Goal: Find contact information: Find contact information

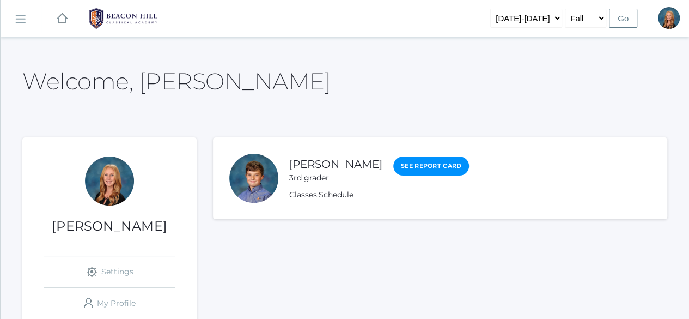
click at [21, 21] on rect at bounding box center [19, 18] width 17 height 17
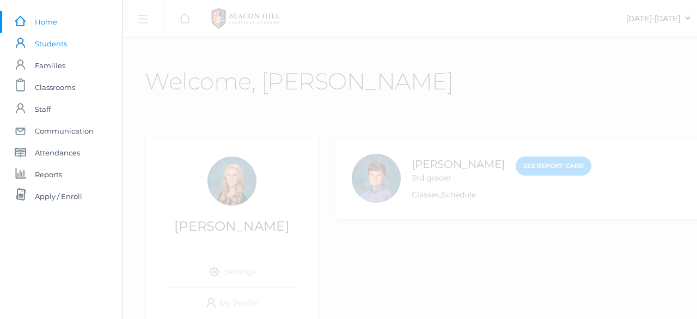
click at [58, 43] on span "Students" at bounding box center [51, 44] width 32 height 22
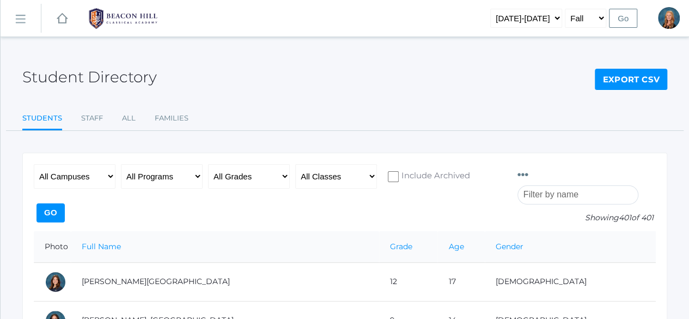
click at [565, 185] on input "search" at bounding box center [577, 194] width 121 height 19
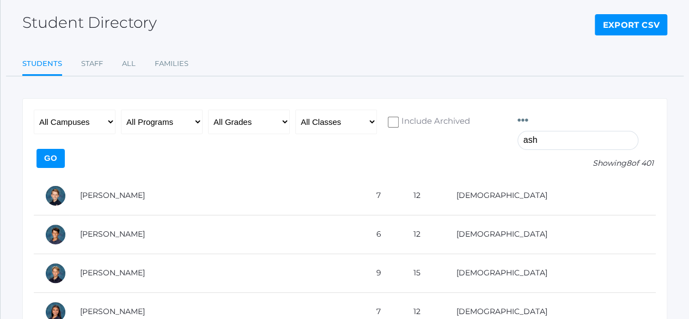
scroll to position [61, 0]
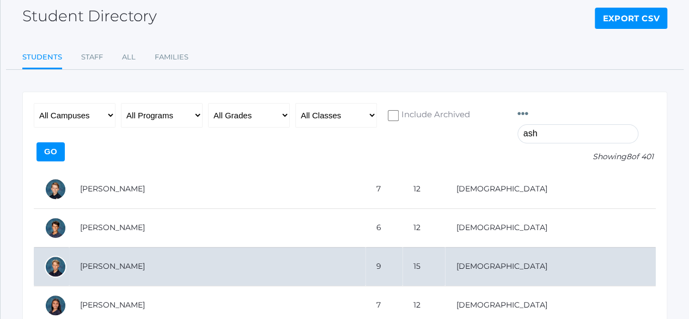
type input "ash"
click at [108, 248] on td "[PERSON_NAME]" at bounding box center [217, 266] width 296 height 39
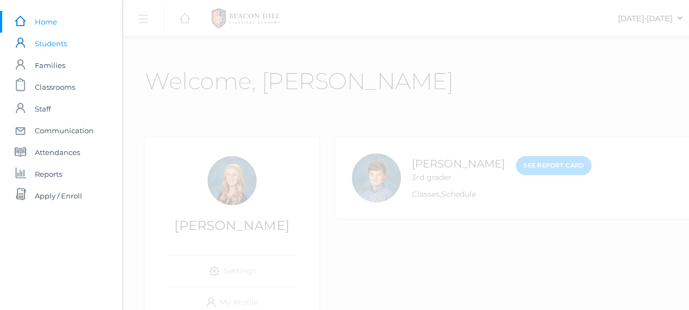
click at [43, 46] on span "Students" at bounding box center [51, 44] width 32 height 22
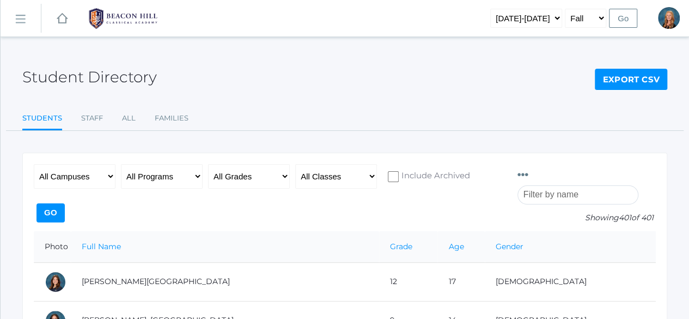
click at [588, 185] on input "search" at bounding box center [577, 194] width 121 height 19
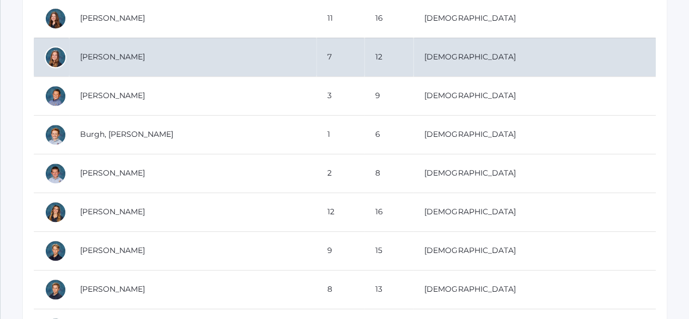
scroll to position [259, 0]
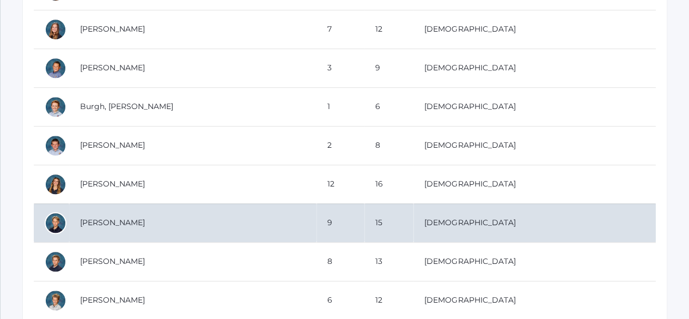
type input "bur"
click at [117, 207] on td "Burke, Asher" at bounding box center [192, 222] width 247 height 39
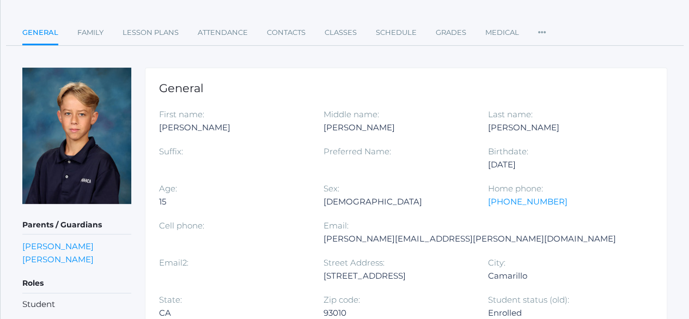
scroll to position [86, 0]
click at [42, 255] on link "Cari Burke" at bounding box center [57, 258] width 71 height 10
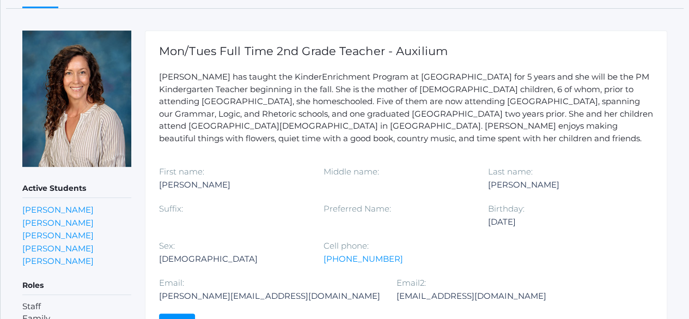
scroll to position [123, 0]
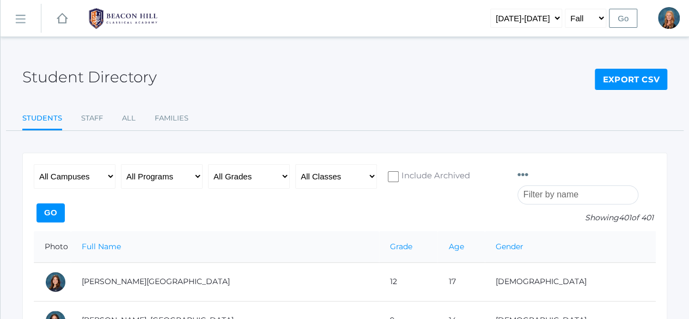
click at [565, 185] on input "search" at bounding box center [577, 194] width 121 height 19
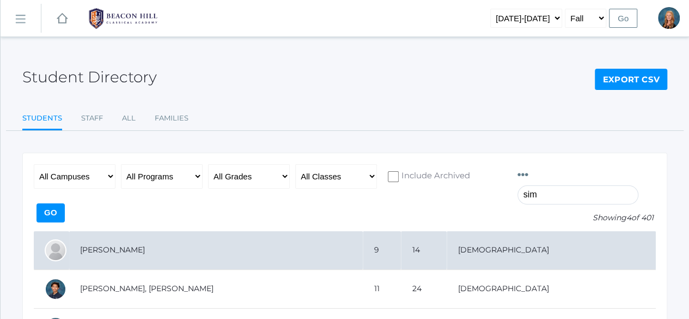
type input "simeon"
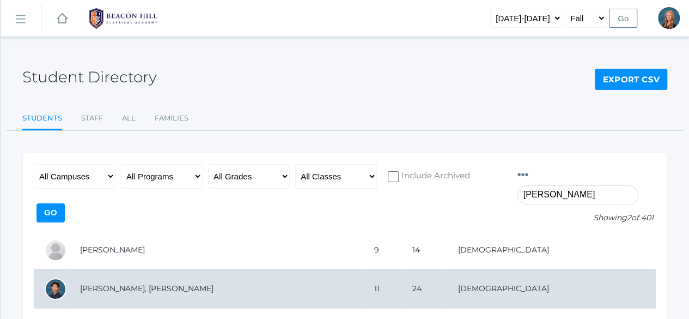
click at [122, 269] on td "[PERSON_NAME], [PERSON_NAME]" at bounding box center [216, 288] width 294 height 39
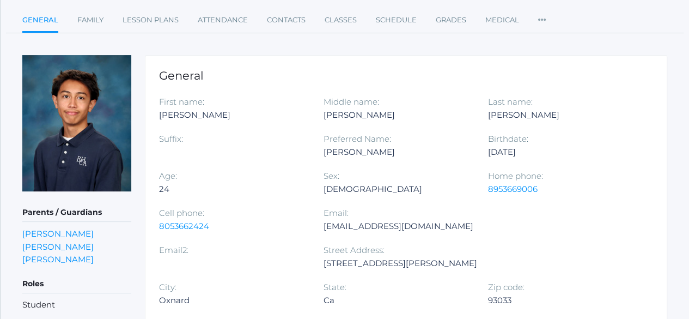
scroll to position [99, 0]
click at [48, 257] on link "[PERSON_NAME]" at bounding box center [57, 258] width 71 height 10
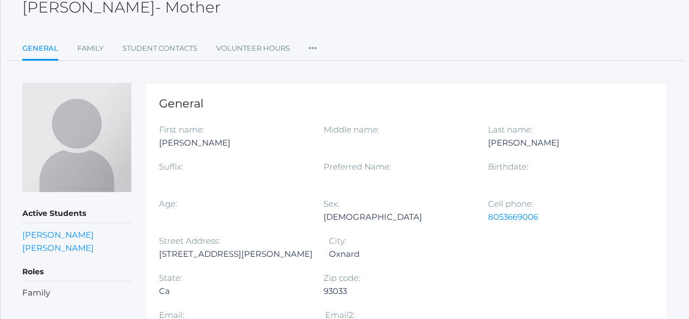
scroll to position [70, 0]
click at [99, 48] on link "Family" at bounding box center [90, 48] width 26 height 22
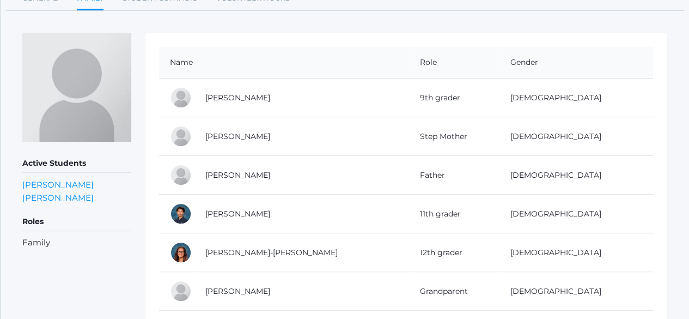
scroll to position [117, 0]
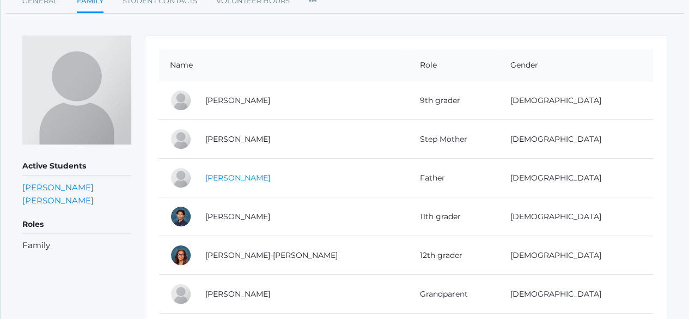
click at [218, 177] on link "Edward Simeon" at bounding box center [237, 178] width 65 height 10
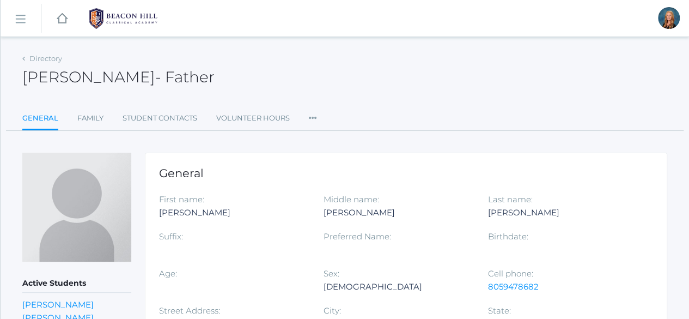
scroll to position [134, 0]
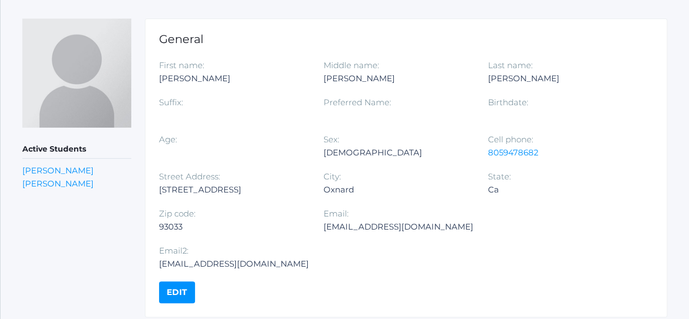
scroll to position [117, 0]
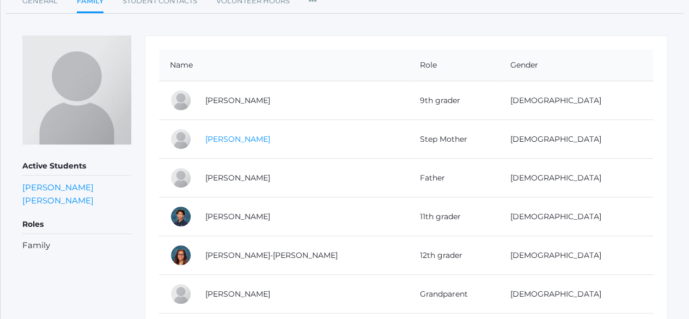
click at [231, 136] on link "Vanessa Lopez" at bounding box center [237, 139] width 65 height 10
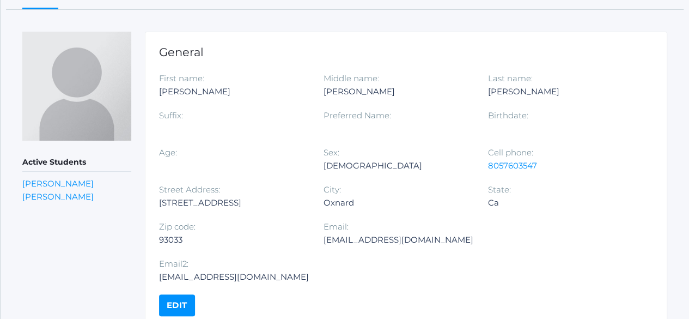
scroll to position [122, 0]
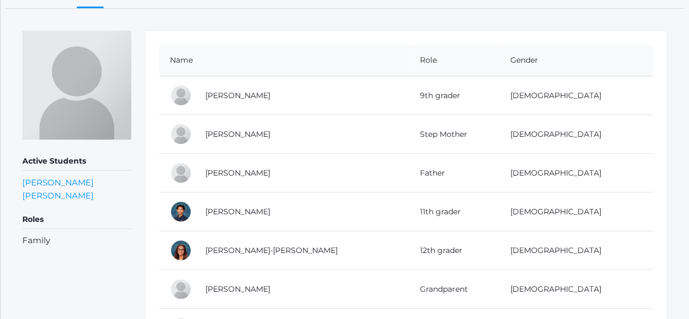
scroll to position [117, 0]
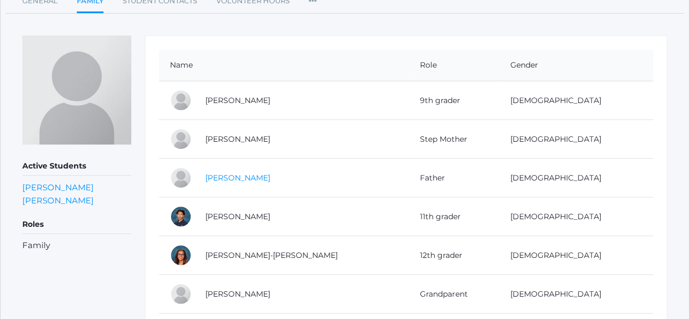
click at [232, 179] on link "Edward Simeon" at bounding box center [237, 178] width 65 height 10
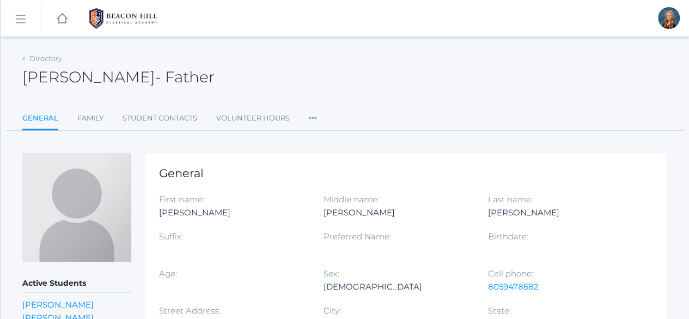
scroll to position [134, 0]
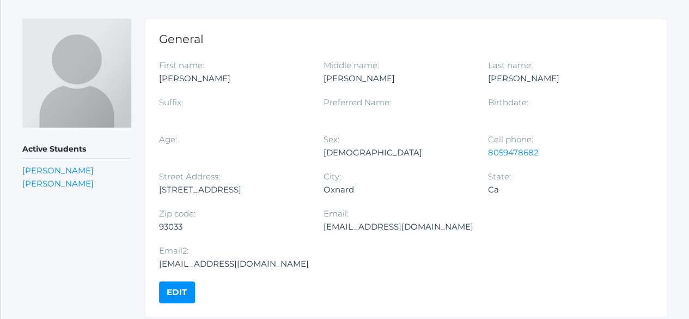
click at [409, 227] on div "sejsimeon@yahoo.com" at bounding box center [399, 226] width 150 height 13
copy div "sejsimeon@yahoo.com"
click at [309, 257] on div "Ssimeon@griecocars.com" at bounding box center [234, 263] width 150 height 13
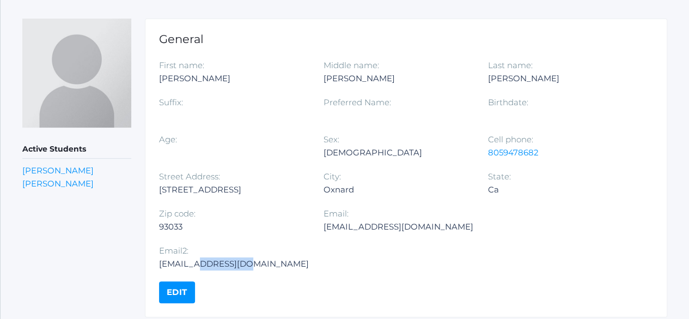
click at [309, 257] on div "Ssimeon@griecocars.com" at bounding box center [234, 263] width 150 height 13
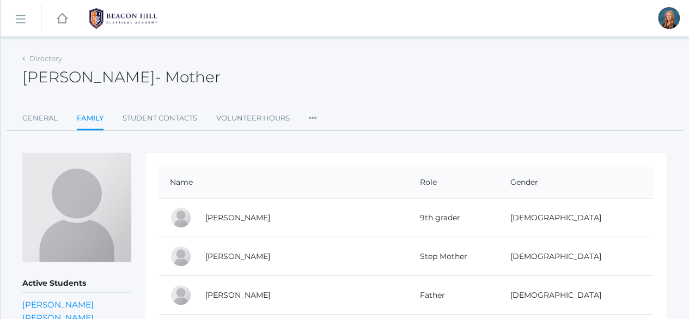
scroll to position [70, 0]
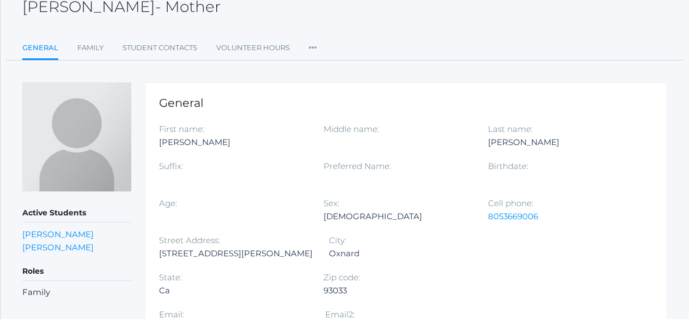
scroll to position [99, 0]
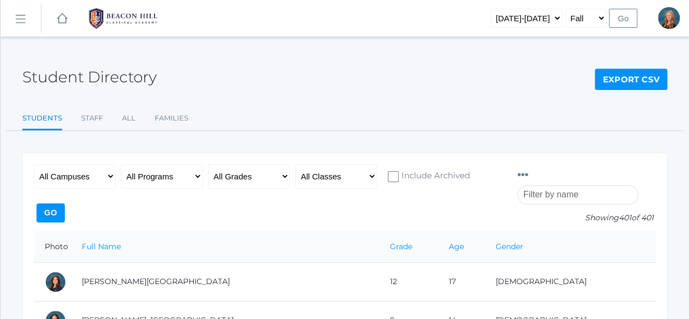
click at [585, 185] on input "search" at bounding box center [577, 194] width 121 height 19
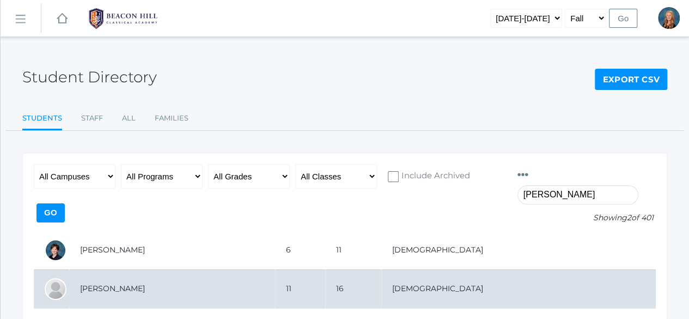
type input "[PERSON_NAME]"
click at [194, 278] on td "[PERSON_NAME]" at bounding box center [172, 288] width 206 height 39
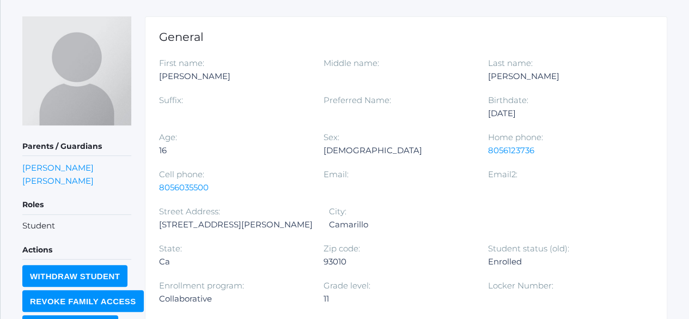
scroll to position [137, 0]
click at [43, 181] on link "Michelle Ellis" at bounding box center [57, 180] width 71 height 10
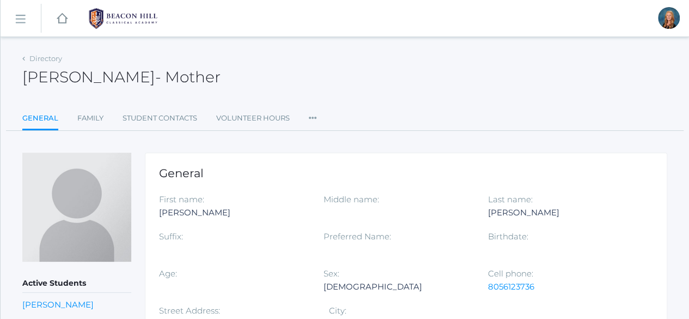
scroll to position [137, 0]
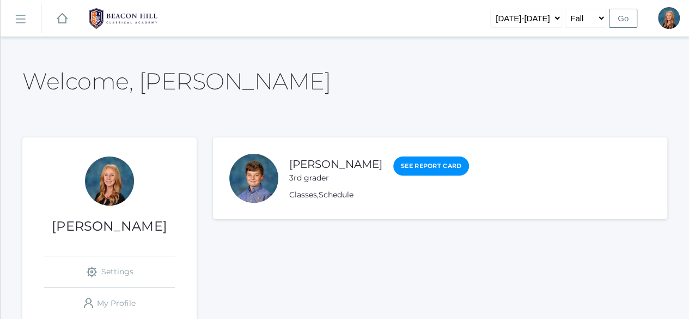
click at [21, 21] on rect at bounding box center [19, 18] width 17 height 17
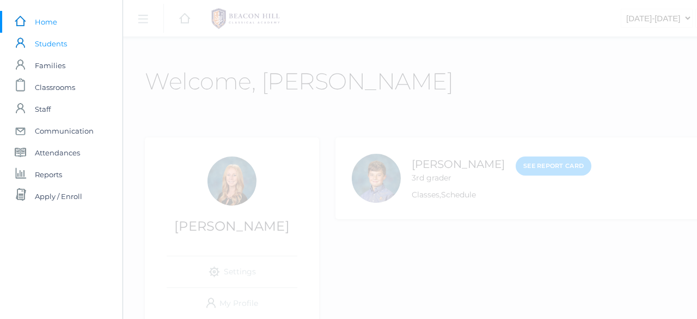
click at [44, 42] on span "Students" at bounding box center [51, 44] width 32 height 22
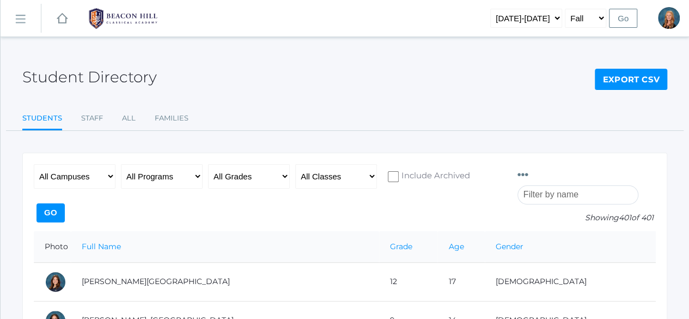
click at [572, 185] on input "search" at bounding box center [577, 194] width 121 height 19
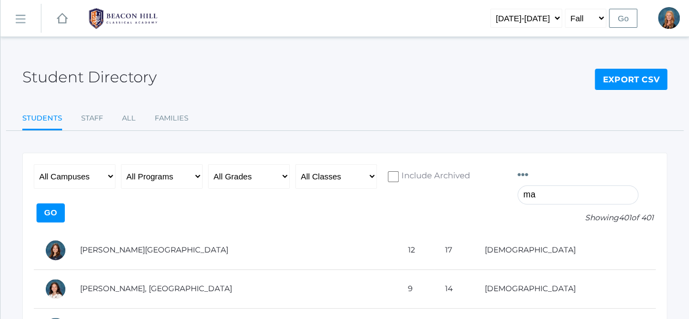
type input "may"
